Goal: Task Accomplishment & Management: Use online tool/utility

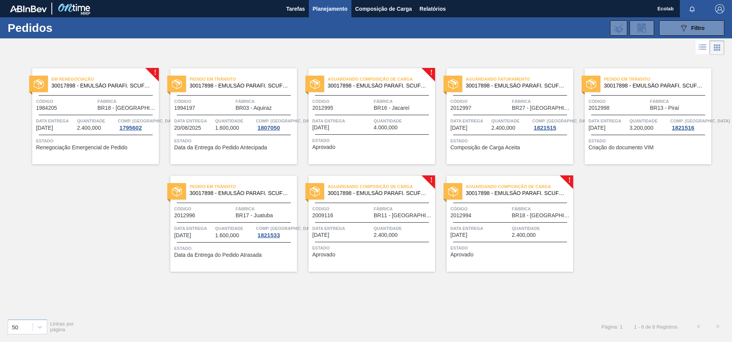
click at [391, 237] on span "2.400,000" at bounding box center [385, 235] width 24 height 6
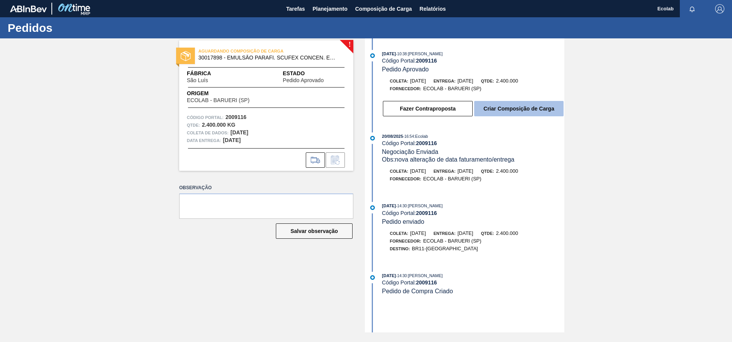
click at [522, 108] on button "Criar Composição de Carga" at bounding box center [518, 108] width 89 height 15
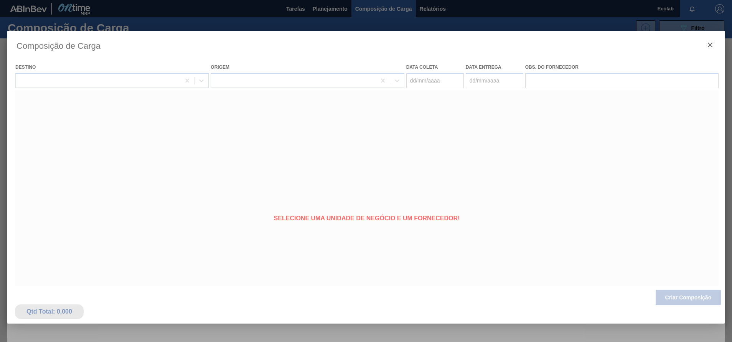
type coleta "[DATE]"
type entrega "[DATE]"
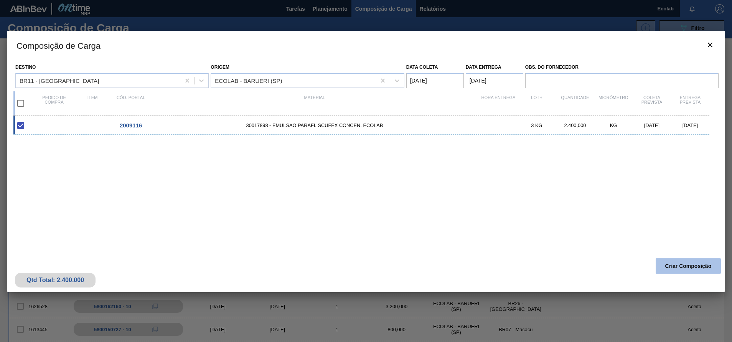
click at [672, 262] on button "Criar Composição" at bounding box center [687, 265] width 65 height 15
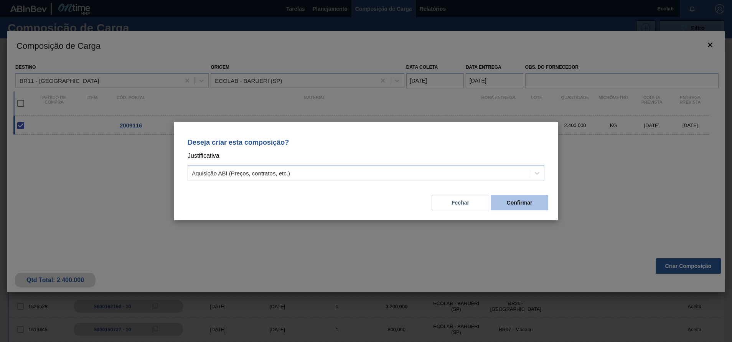
click at [515, 200] on button "Confirmar" at bounding box center [519, 202] width 58 height 15
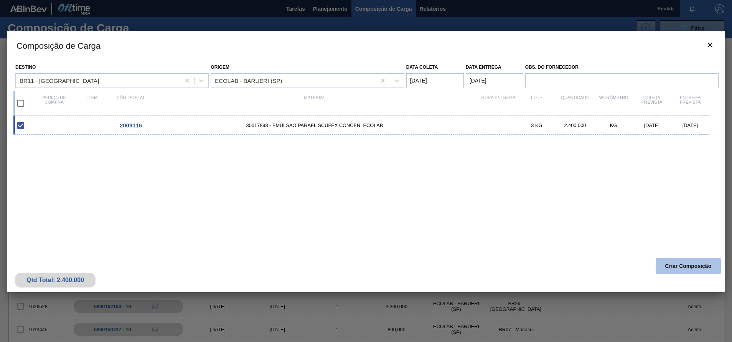
click at [672, 267] on button "Criar Composição" at bounding box center [687, 265] width 65 height 15
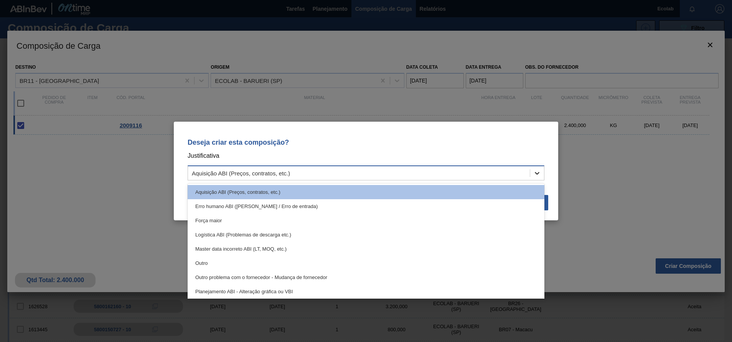
click at [537, 173] on icon at bounding box center [537, 173] width 8 height 8
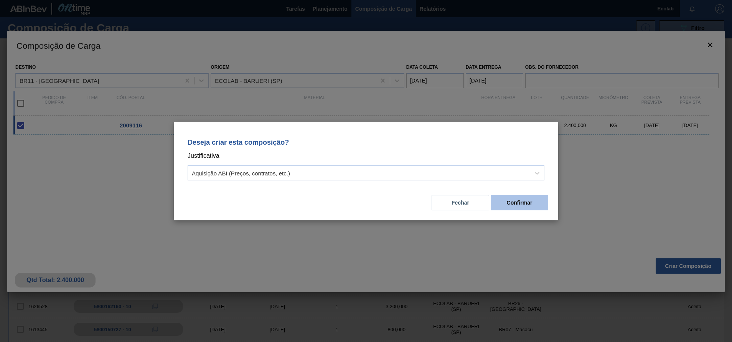
click at [526, 199] on button "Confirmar" at bounding box center [519, 202] width 58 height 15
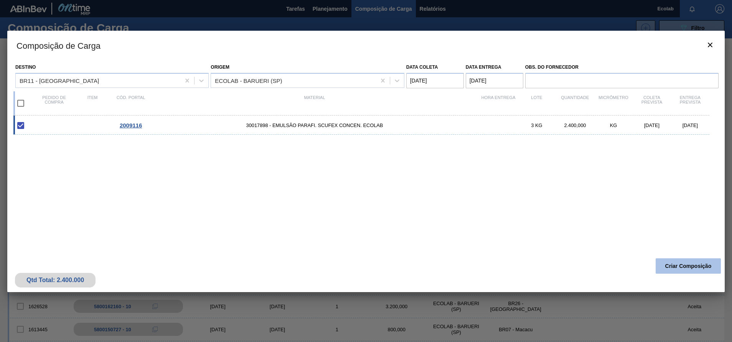
click at [675, 267] on button "Criar Composição" at bounding box center [687, 265] width 65 height 15
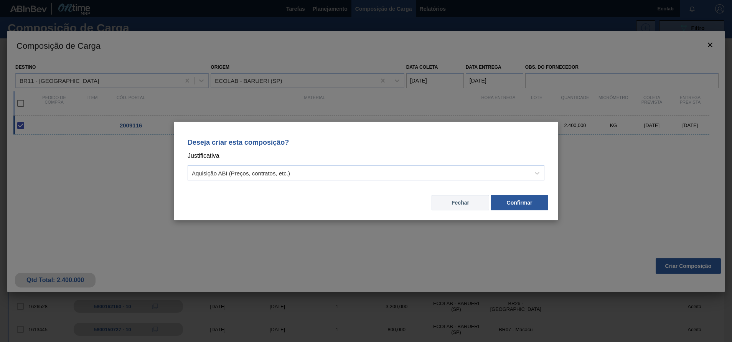
click at [457, 204] on button "Fechar" at bounding box center [460, 202] width 58 height 15
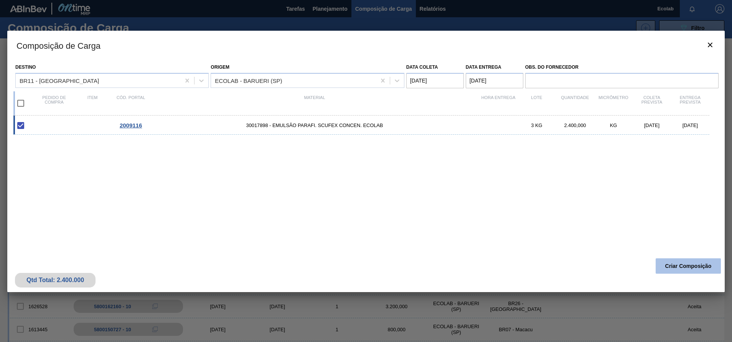
click at [665, 261] on button "Criar Composição" at bounding box center [687, 265] width 65 height 15
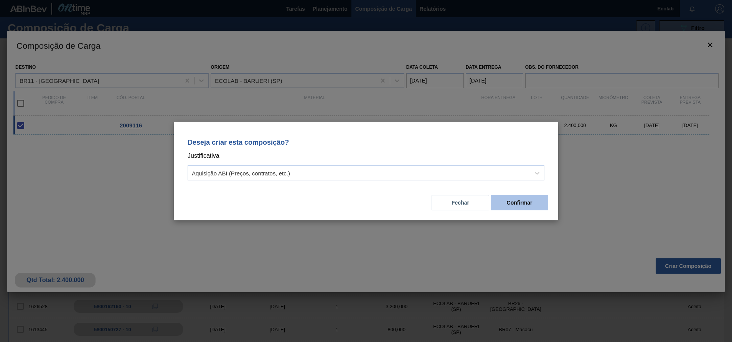
click at [521, 199] on button "Confirmar" at bounding box center [519, 202] width 58 height 15
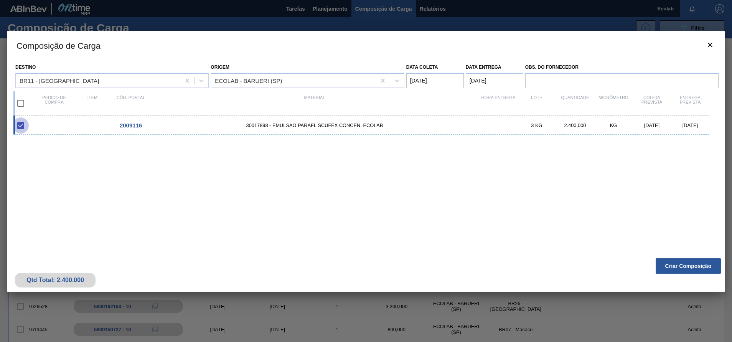
click at [19, 125] on input "checkbox" at bounding box center [21, 125] width 16 height 16
checkbox input "true"
click at [673, 267] on button "Criar Composição" at bounding box center [687, 265] width 65 height 15
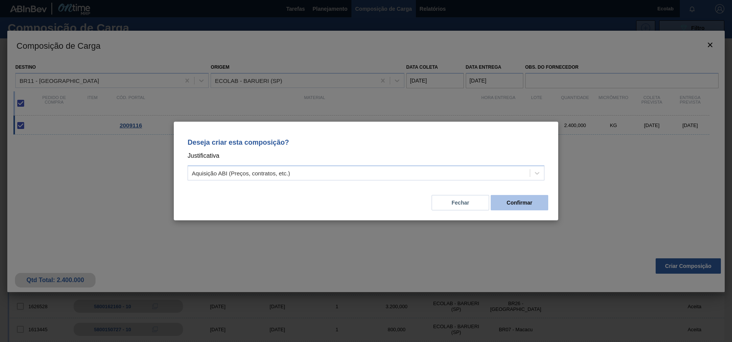
click at [521, 199] on button "Confirmar" at bounding box center [519, 202] width 58 height 15
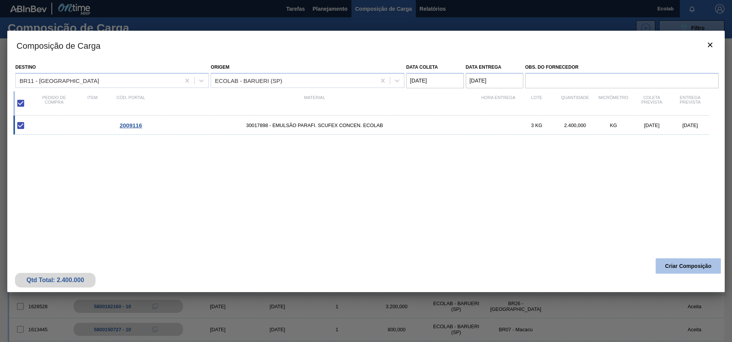
click at [673, 260] on button "Criar Composição" at bounding box center [687, 265] width 65 height 15
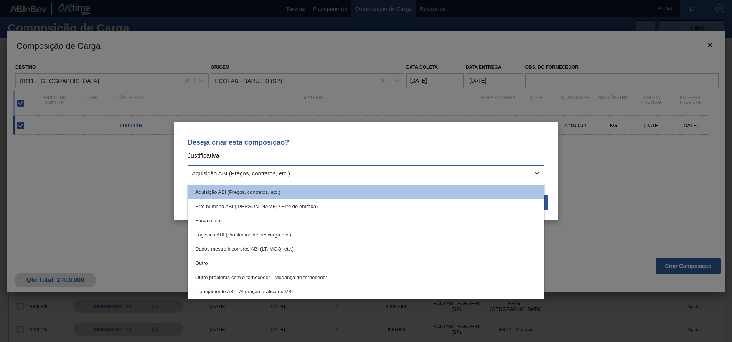
click at [538, 173] on icon at bounding box center [537, 173] width 5 height 3
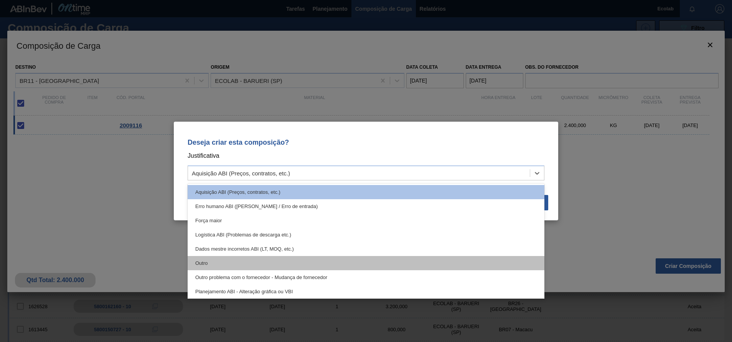
click at [197, 262] on div "Outro" at bounding box center [366, 263] width 357 height 14
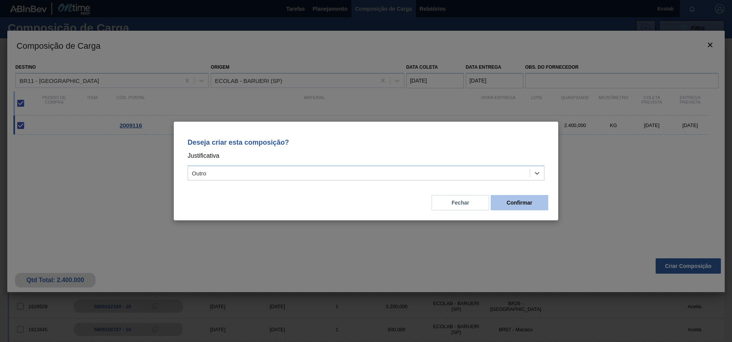
click at [526, 201] on button "Confirmar" at bounding box center [519, 202] width 58 height 15
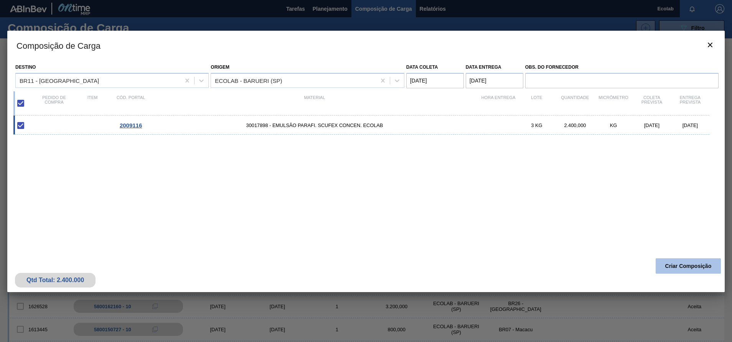
click at [683, 265] on button "Criar Composição" at bounding box center [687, 265] width 65 height 15
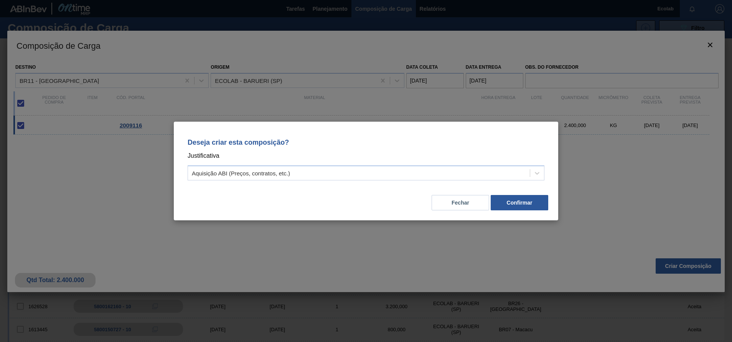
click at [477, 230] on div "Deseja criar esta composição? Justificativa Aquisição ABI (Preços, contratos, e…" at bounding box center [366, 171] width 732 height 342
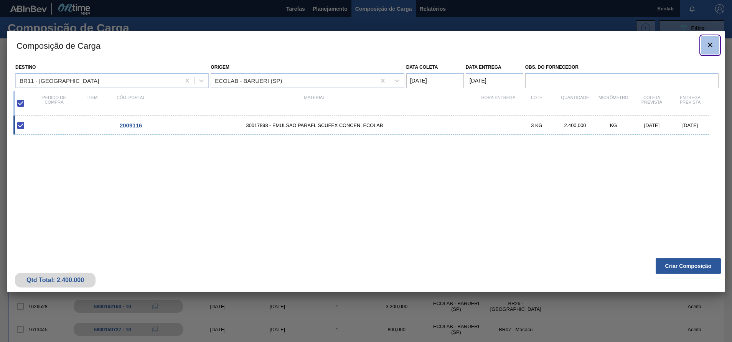
click at [711, 47] on icon "botão de ícone" at bounding box center [709, 44] width 9 height 9
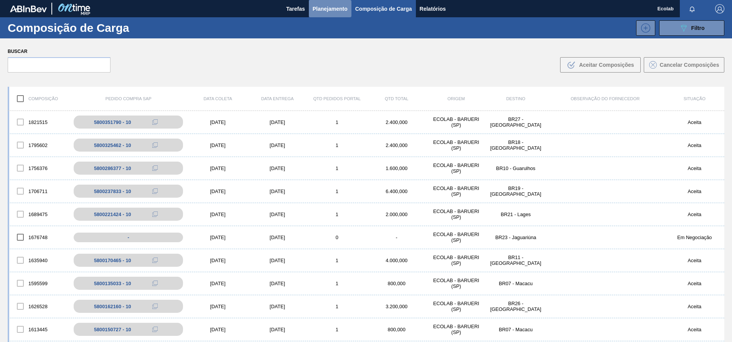
click at [325, 9] on span "Planejamento" at bounding box center [330, 8] width 35 height 9
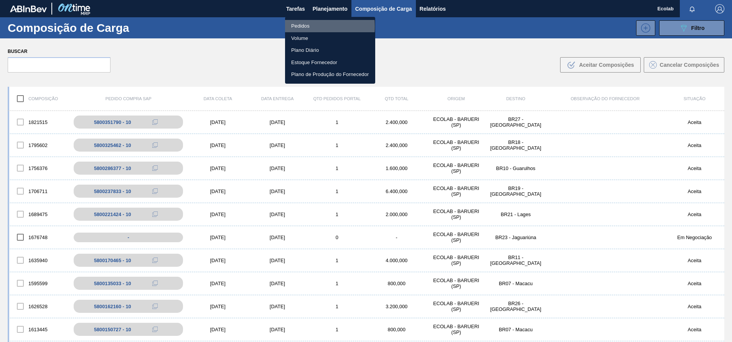
click at [294, 26] on li "Pedidos" at bounding box center [330, 26] width 90 height 12
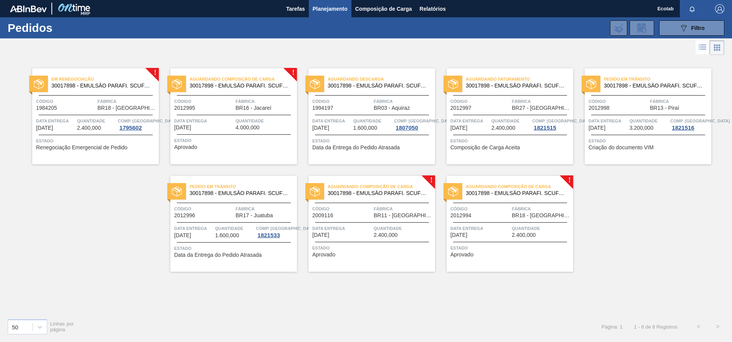
click at [377, 240] on div "Aguardando Composição de Carga 30017898 - EMULSÃO PARAFI. SCUFEX CONCEN. ECOLAB…" at bounding box center [371, 224] width 127 height 96
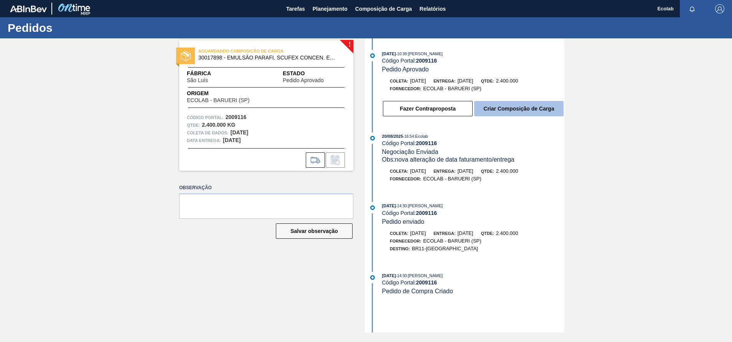
click at [516, 106] on button "Criar Composição de Carga" at bounding box center [518, 108] width 89 height 15
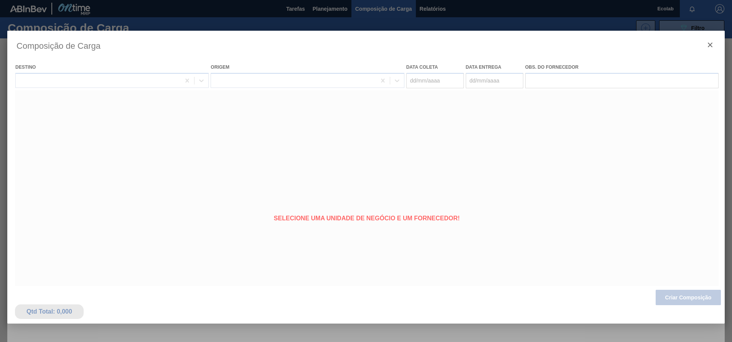
type coleta "[DATE]"
type entrega "[DATE]"
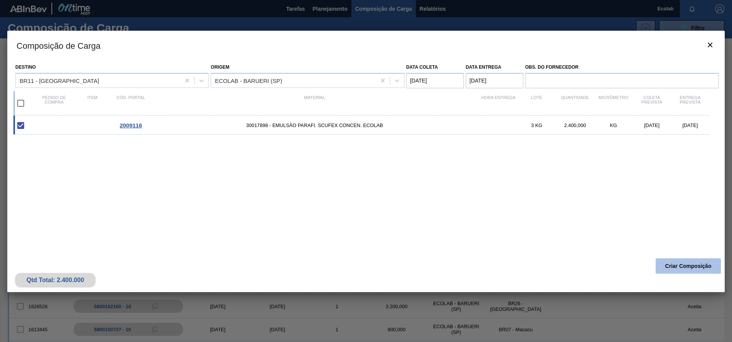
click at [673, 263] on button "Criar Composição" at bounding box center [687, 265] width 65 height 15
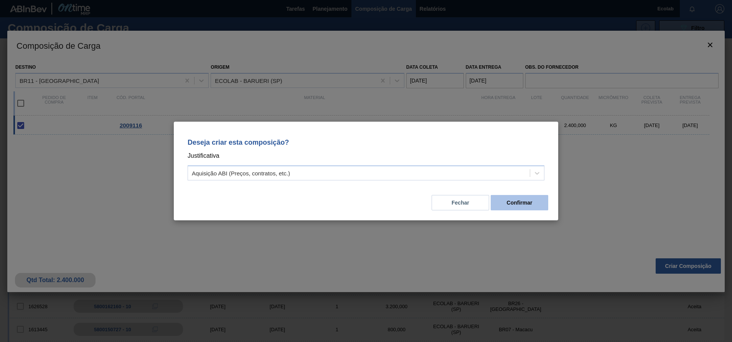
click at [503, 199] on button "Confirmar" at bounding box center [519, 202] width 58 height 15
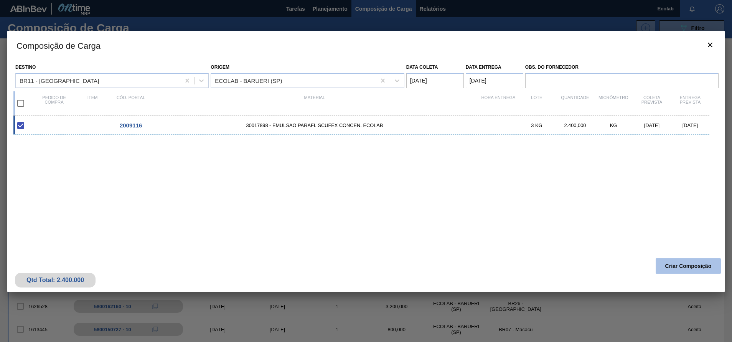
click at [668, 270] on button "Criar Composição" at bounding box center [687, 265] width 65 height 15
